Goal: Information Seeking & Learning: Learn about a topic

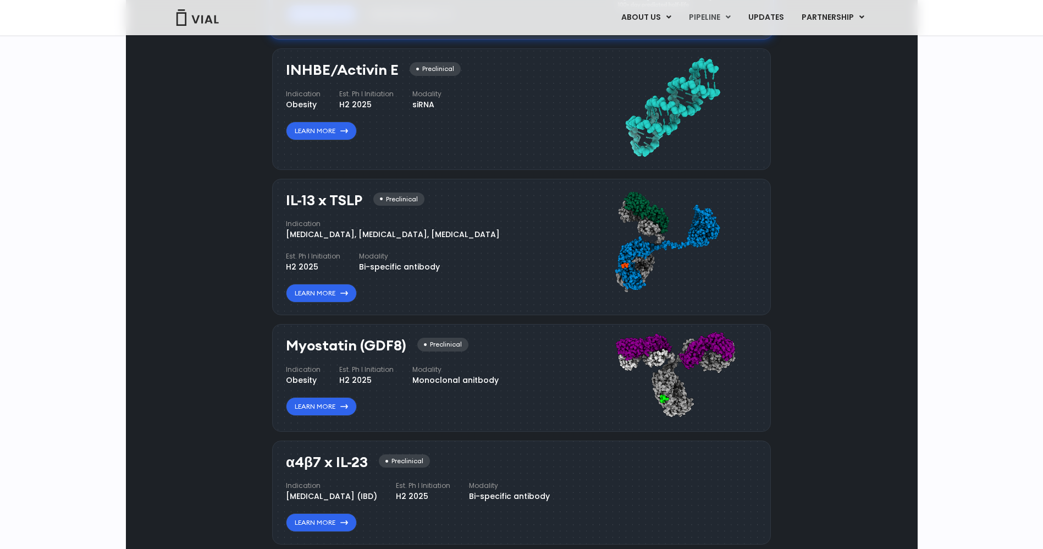
scroll to position [984, 0]
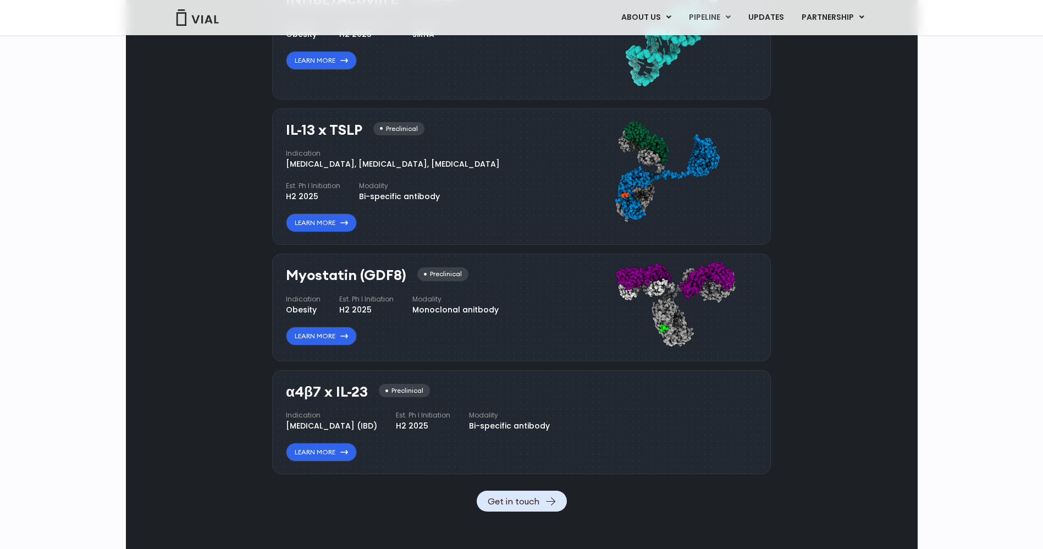
click at [324, 138] on h3 "IL-13 x TSLP" at bounding box center [324, 130] width 76 height 16
click at [325, 170] on div "[MEDICAL_DATA], [MEDICAL_DATA], [MEDICAL_DATA]" at bounding box center [393, 164] width 214 height 12
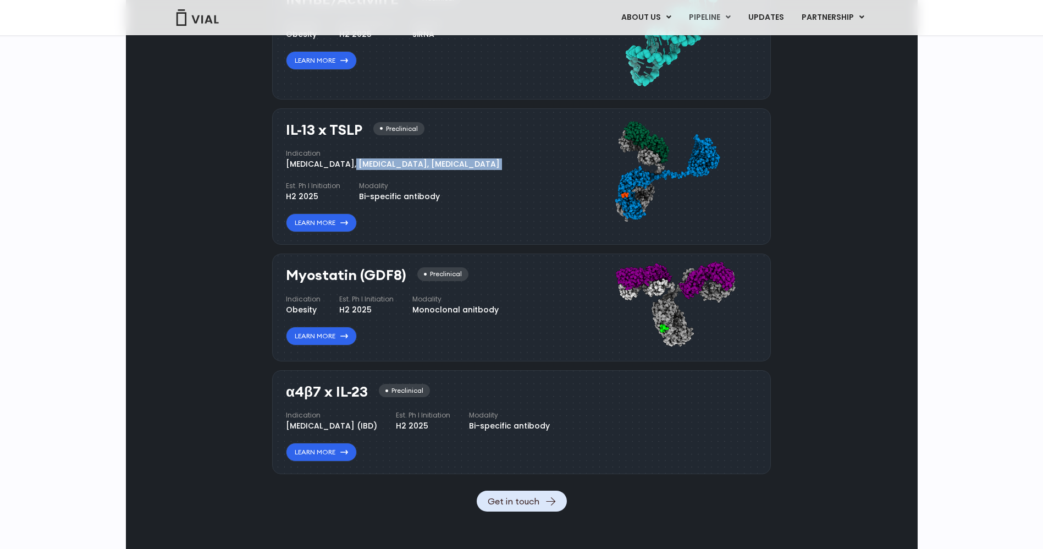
click at [325, 170] on div "[MEDICAL_DATA], [MEDICAL_DATA], [MEDICAL_DATA]" at bounding box center [393, 164] width 214 height 12
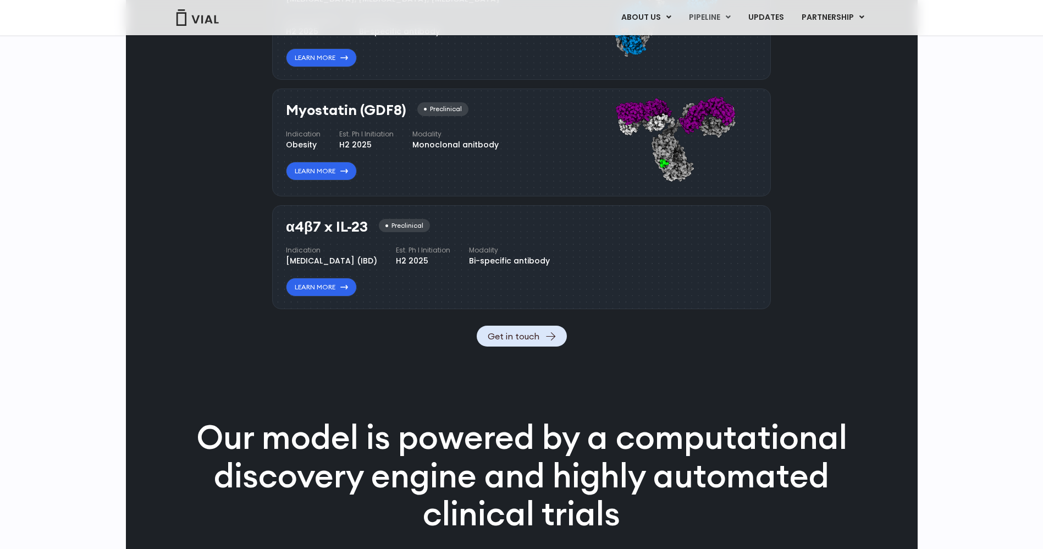
scroll to position [1232, 0]
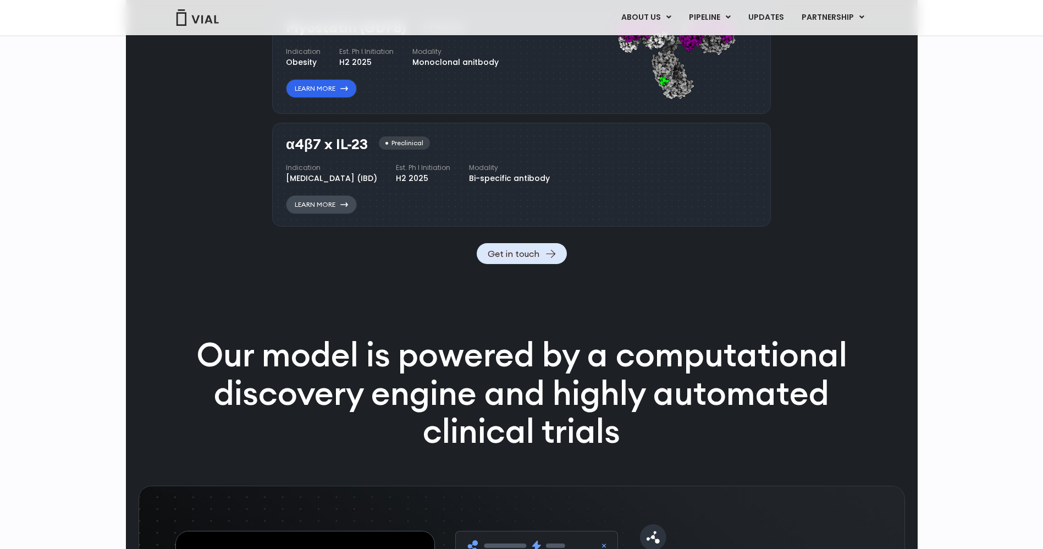
click at [342, 207] on icon at bounding box center [344, 204] width 8 height 4
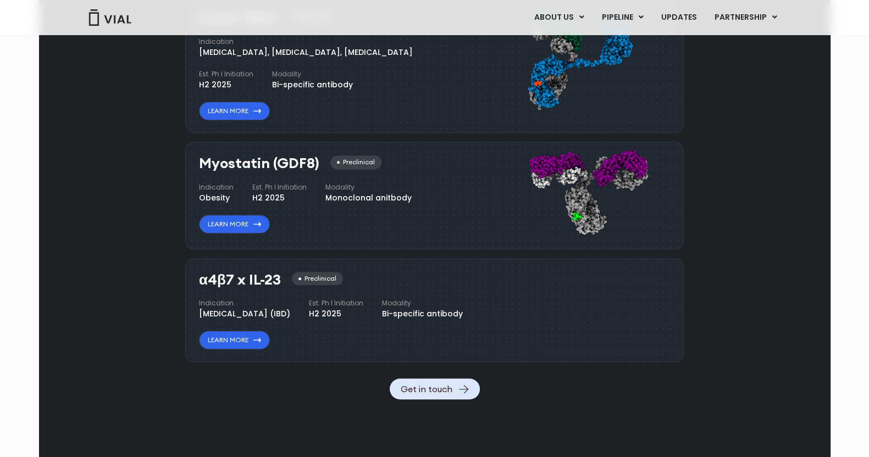
scroll to position [1164, 0]
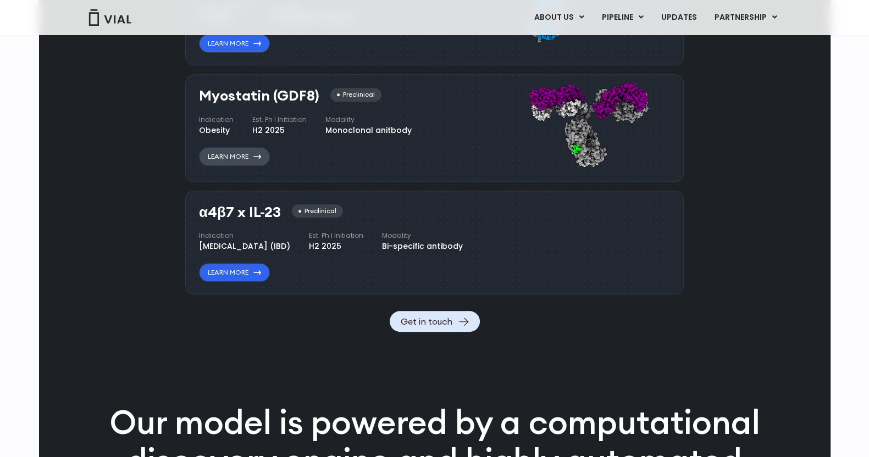
click at [227, 151] on link "Learn More" at bounding box center [234, 156] width 71 height 19
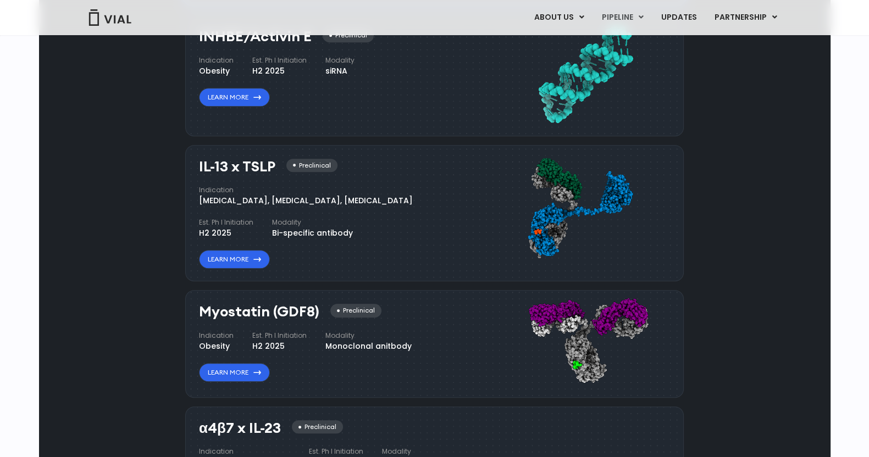
scroll to position [960, 0]
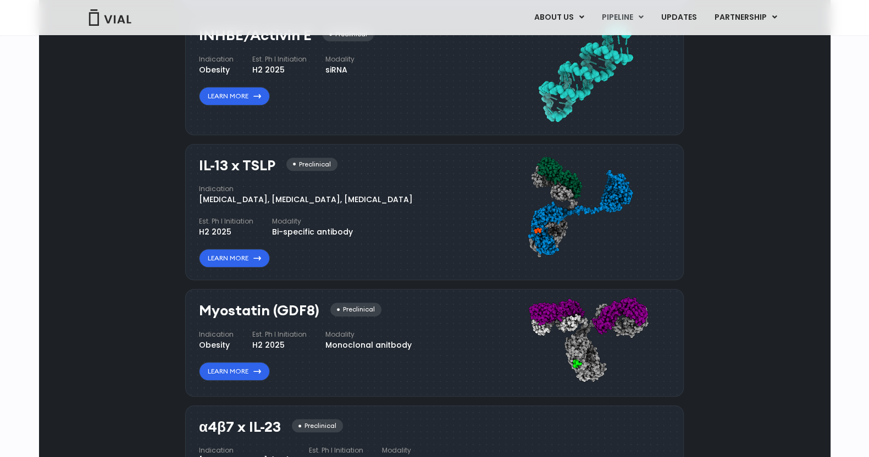
click at [302, 197] on div "[MEDICAL_DATA], [MEDICAL_DATA], [MEDICAL_DATA]" at bounding box center [306, 200] width 214 height 12
click at [302, 197] on div "Atopic Dermatitis, Asthma, Chronic Sinusitis" at bounding box center [306, 200] width 214 height 12
click at [322, 203] on div "Atopic Dermatitis, Asthma, Chronic Sinusitis" at bounding box center [306, 200] width 214 height 12
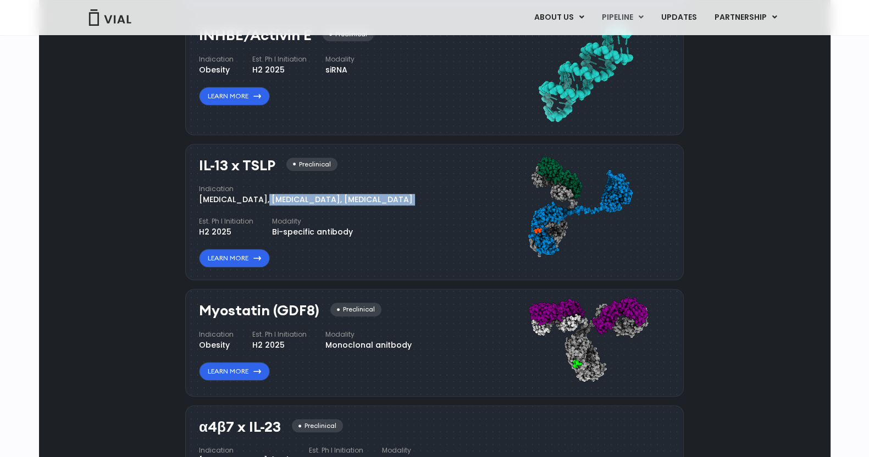
click at [322, 203] on div "[MEDICAL_DATA], [MEDICAL_DATA], [MEDICAL_DATA]" at bounding box center [306, 200] width 214 height 12
click at [253, 226] on div "H2 2025" at bounding box center [226, 232] width 54 height 12
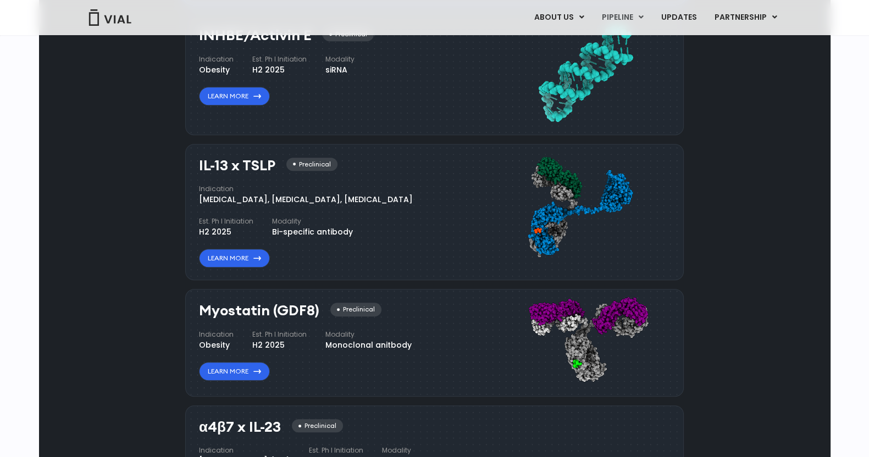
click at [253, 226] on div "H2 2025" at bounding box center [226, 232] width 54 height 12
click at [244, 257] on link "Learn More" at bounding box center [234, 258] width 71 height 19
click at [287, 307] on h3 "Myostatin (GDF8)" at bounding box center [259, 311] width 120 height 16
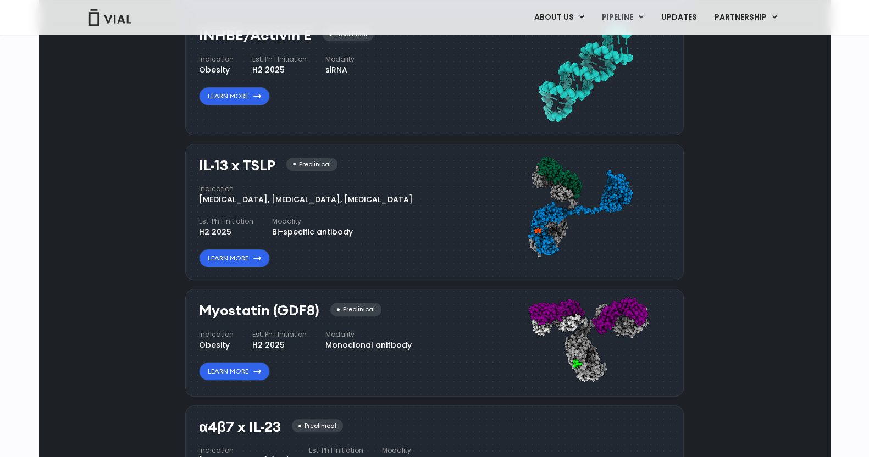
click at [287, 307] on h3 "Myostatin (GDF8)" at bounding box center [259, 311] width 120 height 16
click at [257, 311] on h3 "Myostatin (GDF8)" at bounding box center [259, 311] width 120 height 16
click at [297, 308] on h3 "Myostatin (GDF8)" at bounding box center [259, 311] width 120 height 16
copy h3 "GDF8"
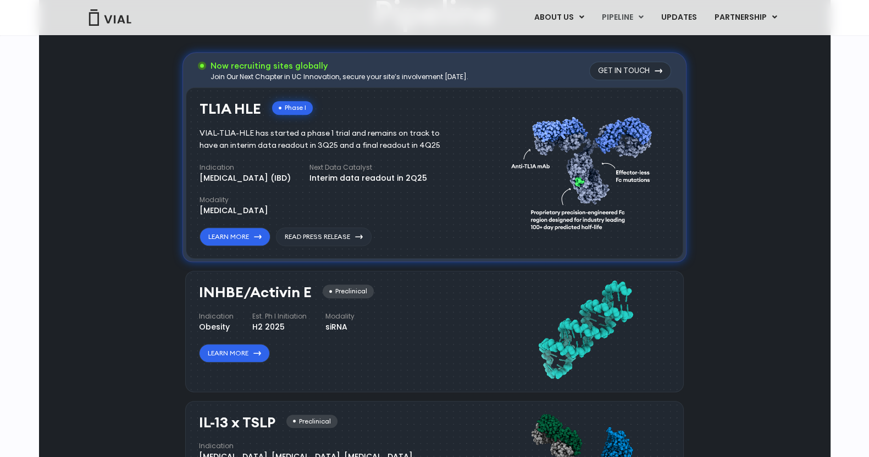
scroll to position [754, 0]
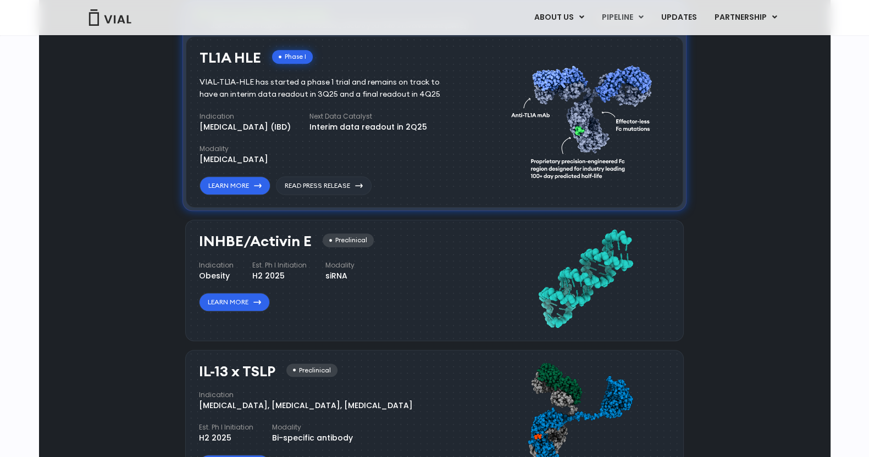
click at [245, 313] on div "INHBE/Activin E Preclinical Indication Obesity Est. Ph I Initiation H2 2025 Mod…" at bounding box center [346, 278] width 295 height 100
click at [255, 303] on link "Learn More" at bounding box center [234, 302] width 71 height 19
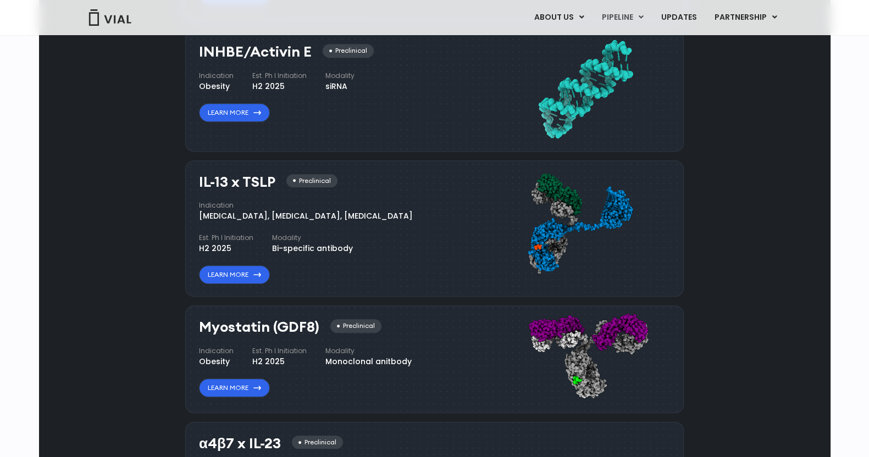
drag, startPoint x: 389, startPoint y: 217, endPoint x: 418, endPoint y: 218, distance: 28.6
click at [253, 243] on div "H2 2025" at bounding box center [226, 249] width 54 height 12
click at [297, 254] on div "IL-13 x TSLP Preclinical Indication [MEDICAL_DATA], [MEDICAL_DATA], [MEDICAL_DA…" at bounding box center [332, 229] width 266 height 110
drag, startPoint x: 277, startPoint y: 180, endPoint x: 197, endPoint y: 185, distance: 80.4
click at [197, 185] on div "IL-13 x TSLP Preclinical Indication Atopic Dermatitis, Asthma, Chronic Sinusiti…" at bounding box center [434, 229] width 499 height 137
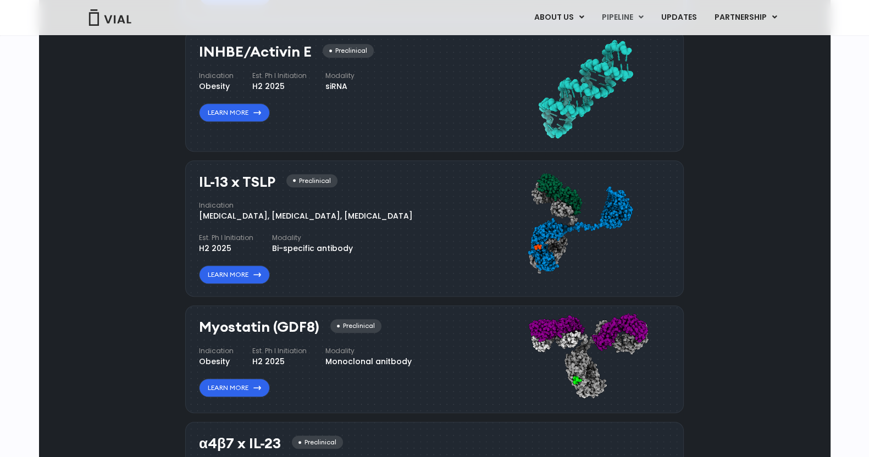
click at [266, 319] on h3 "Myostatin (GDF8)" at bounding box center [259, 327] width 120 height 16
click at [267, 341] on div "Myostatin (GDF8) Preclinical Indication Obesity Est. Ph I Initiation H2 2025 Mo…" at bounding box center [332, 358] width 266 height 78
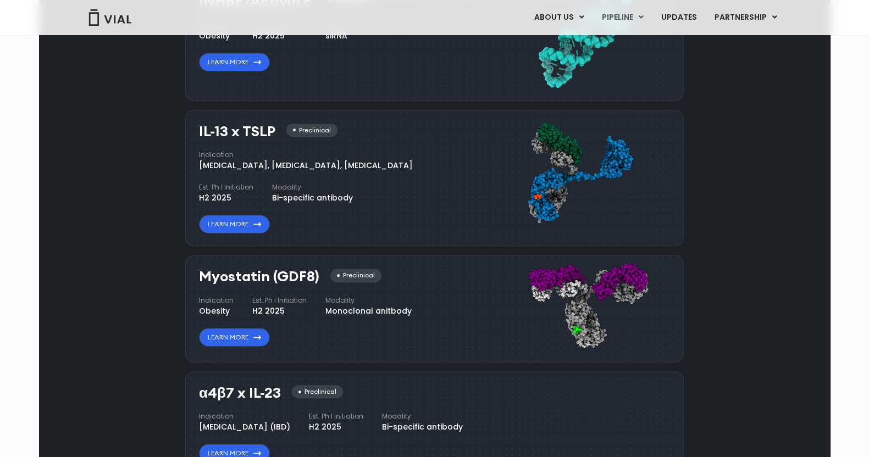
scroll to position [1013, 0]
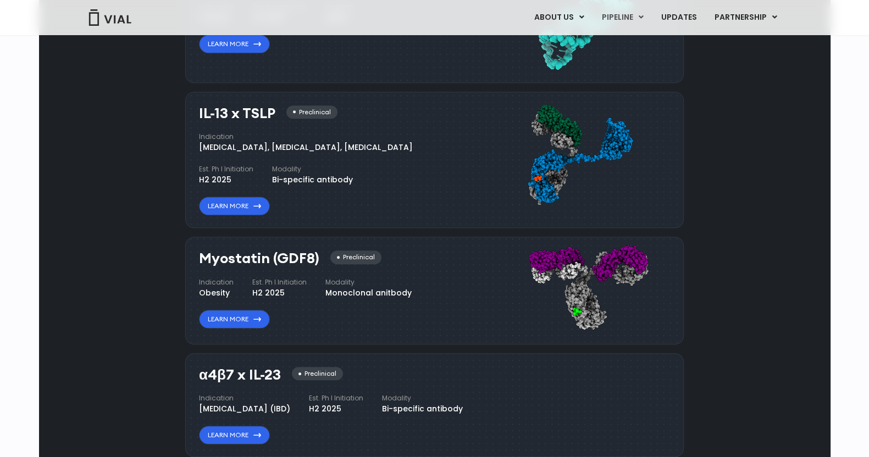
click at [201, 278] on h4 "Indication" at bounding box center [216, 283] width 35 height 10
click at [250, 319] on link "Learn More" at bounding box center [234, 319] width 71 height 19
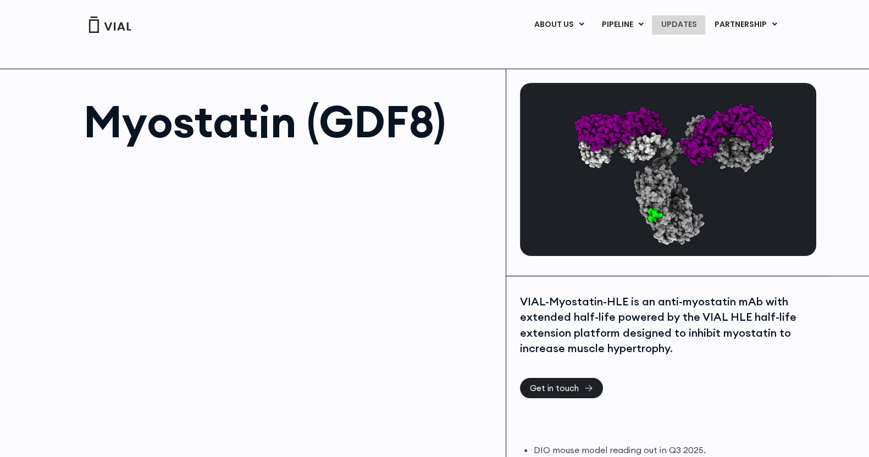
click at [679, 25] on link "UPDATES" at bounding box center [678, 24] width 53 height 19
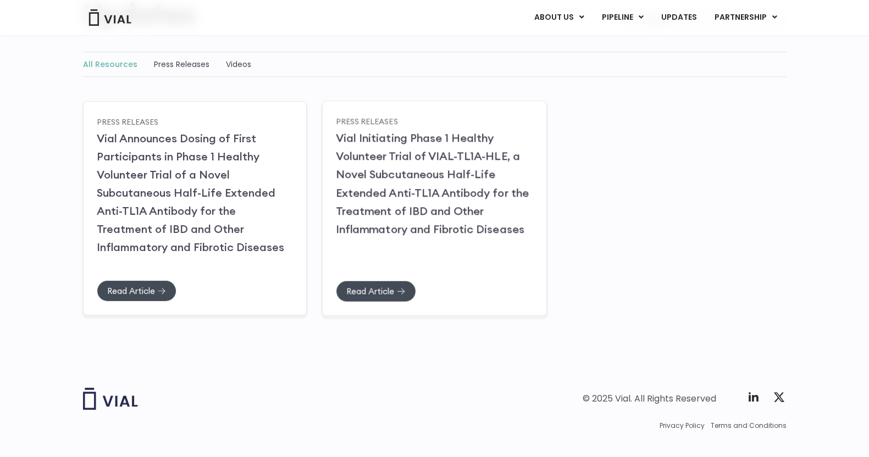
scroll to position [137, 0]
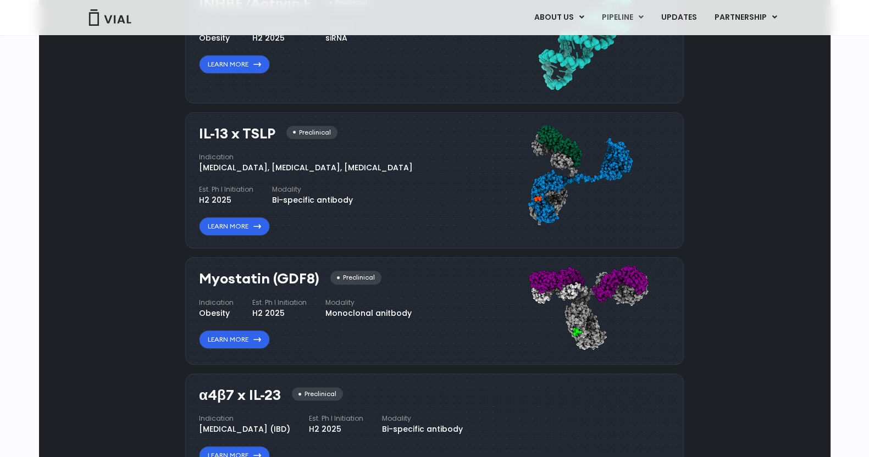
scroll to position [967, 0]
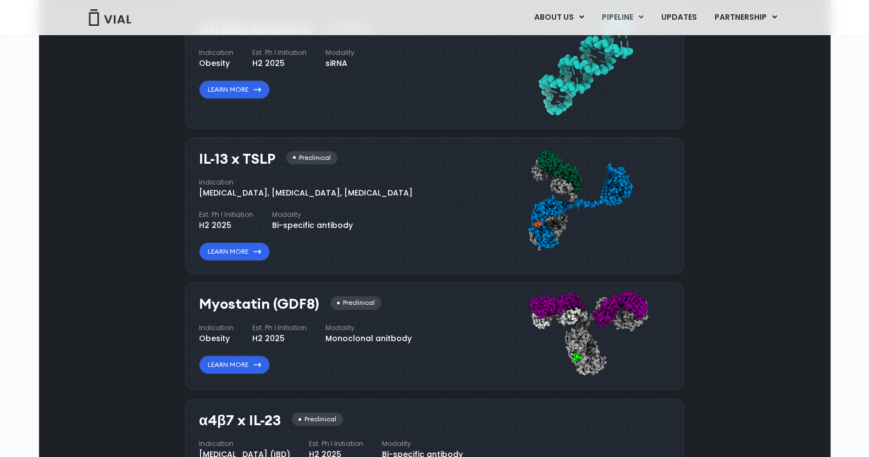
click at [470, 199] on div "IL-13 x TSLP Preclinical Indication [MEDICAL_DATA], [MEDICAL_DATA], [MEDICAL_DA…" at bounding box center [346, 204] width 295 height 116
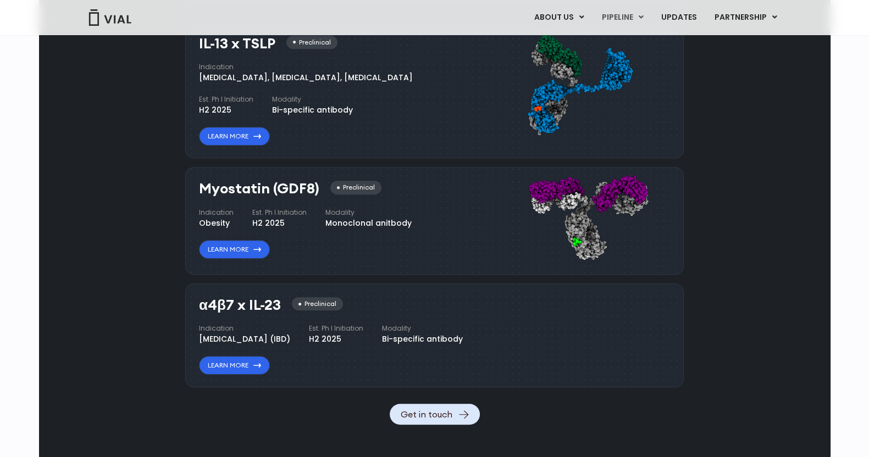
scroll to position [1104, 0]
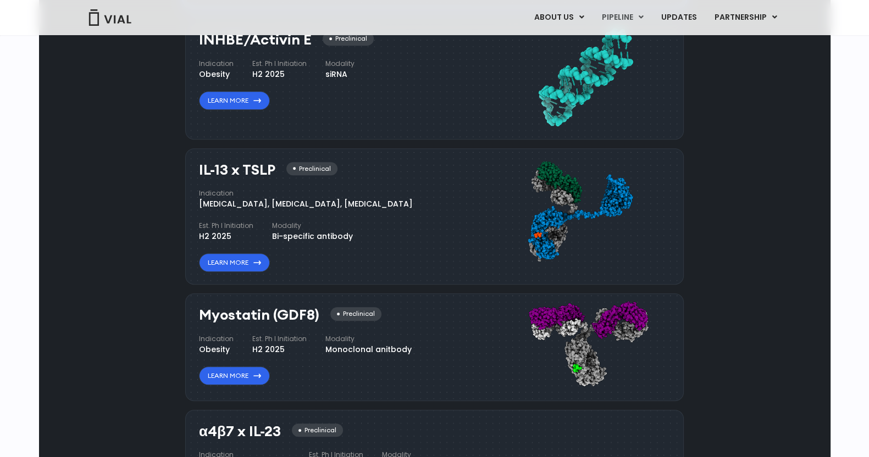
scroll to position [1036, 0]
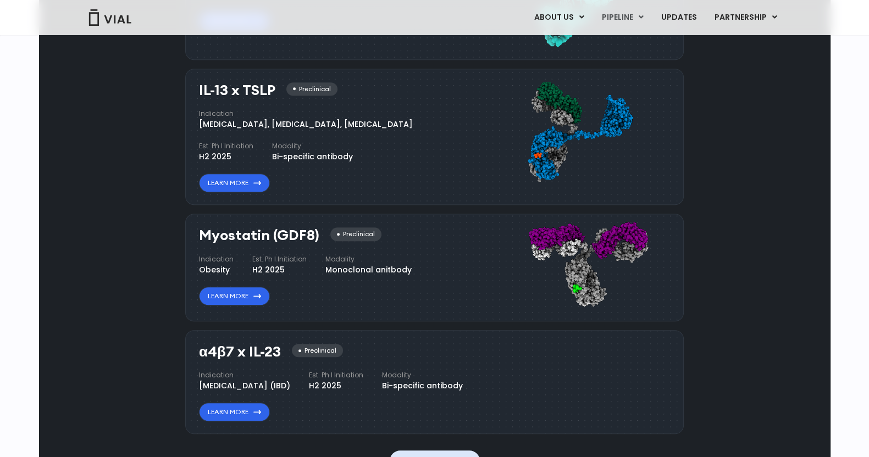
click at [291, 235] on h3 "Myostatin (GDF8)" at bounding box center [259, 236] width 120 height 16
copy h3 "GDF8"
click at [405, 257] on h4 "Modality" at bounding box center [368, 260] width 86 height 10
click at [369, 356] on div "α4β7 x IL-23 Preclinical Indication Inflammatory bowel disease (IBD) Est. Ph I …" at bounding box center [332, 383] width 266 height 78
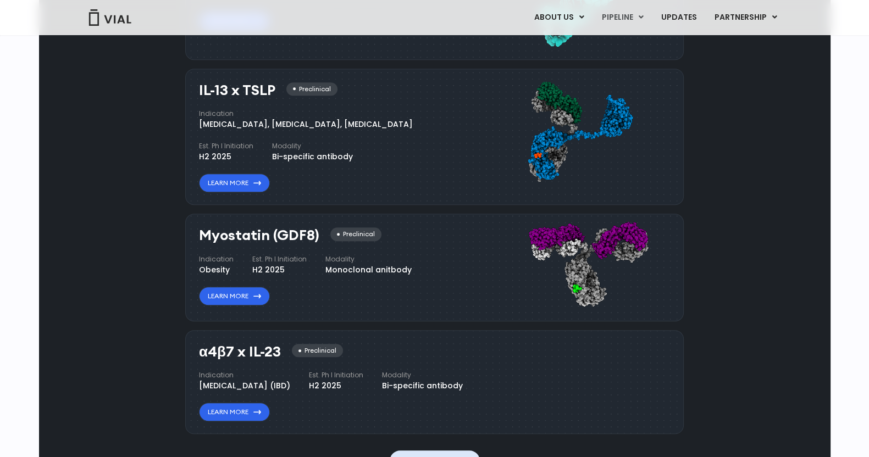
click at [382, 297] on div "Myostatin (GDF8) Preclinical Indication Obesity Est. Ph I Initiation H2 2025 Mo…" at bounding box center [332, 267] width 266 height 78
drag, startPoint x: 198, startPoint y: 230, endPoint x: 320, endPoint y: 229, distance: 121.5
click at [320, 229] on div "Myostatin (GDF8) Preclinical Indication Obesity Est. Ph I Initiation H2 2025 Mo…" at bounding box center [434, 268] width 499 height 108
copy h3 "Myostatin (GDF8)"
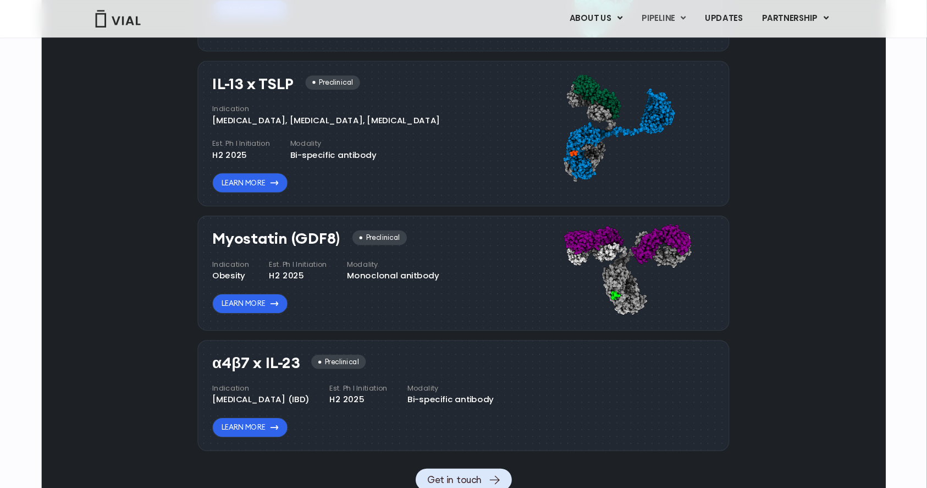
scroll to position [1036, 0]
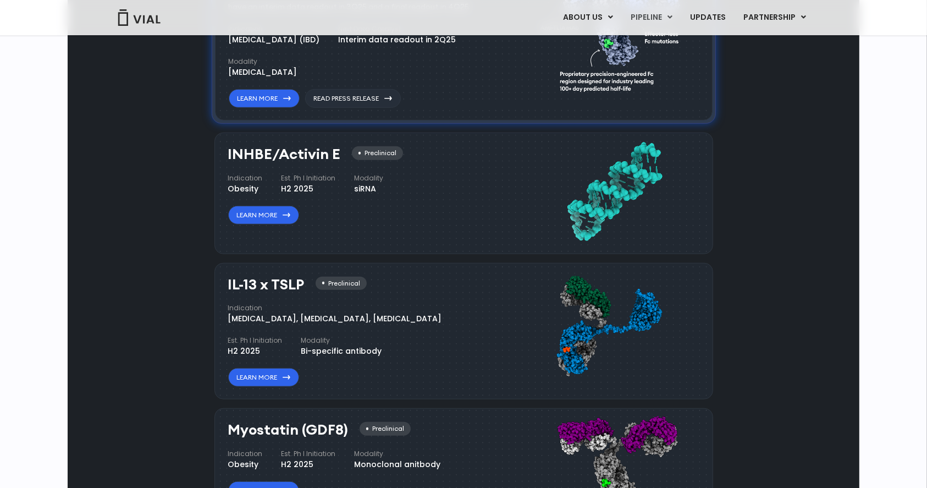
scroll to position [816, 0]
